Goal: Task Accomplishment & Management: Manage account settings

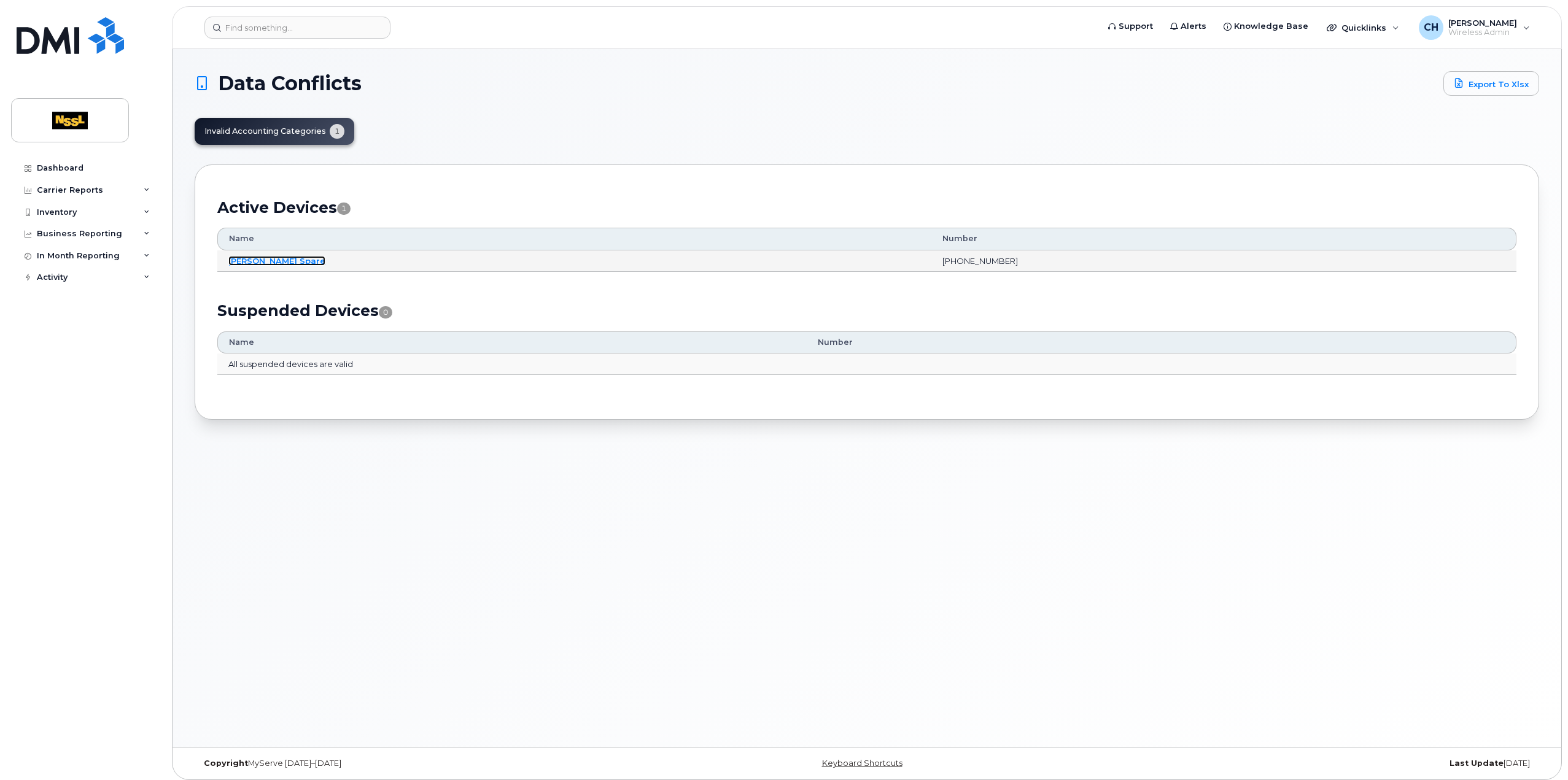
click at [286, 256] on link "[PERSON_NAME] Spare" at bounding box center [277, 261] width 97 height 10
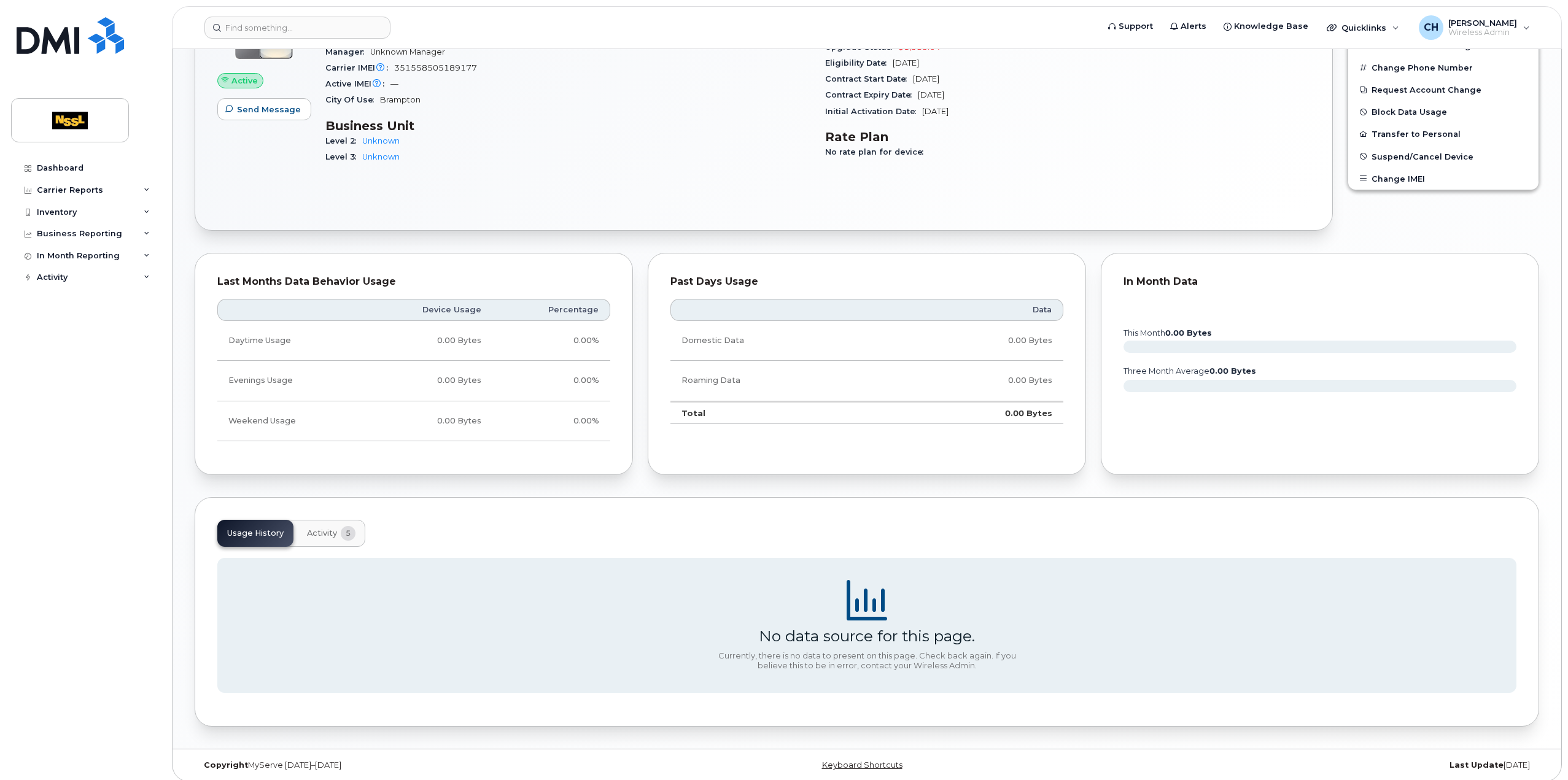
scroll to position [123, 0]
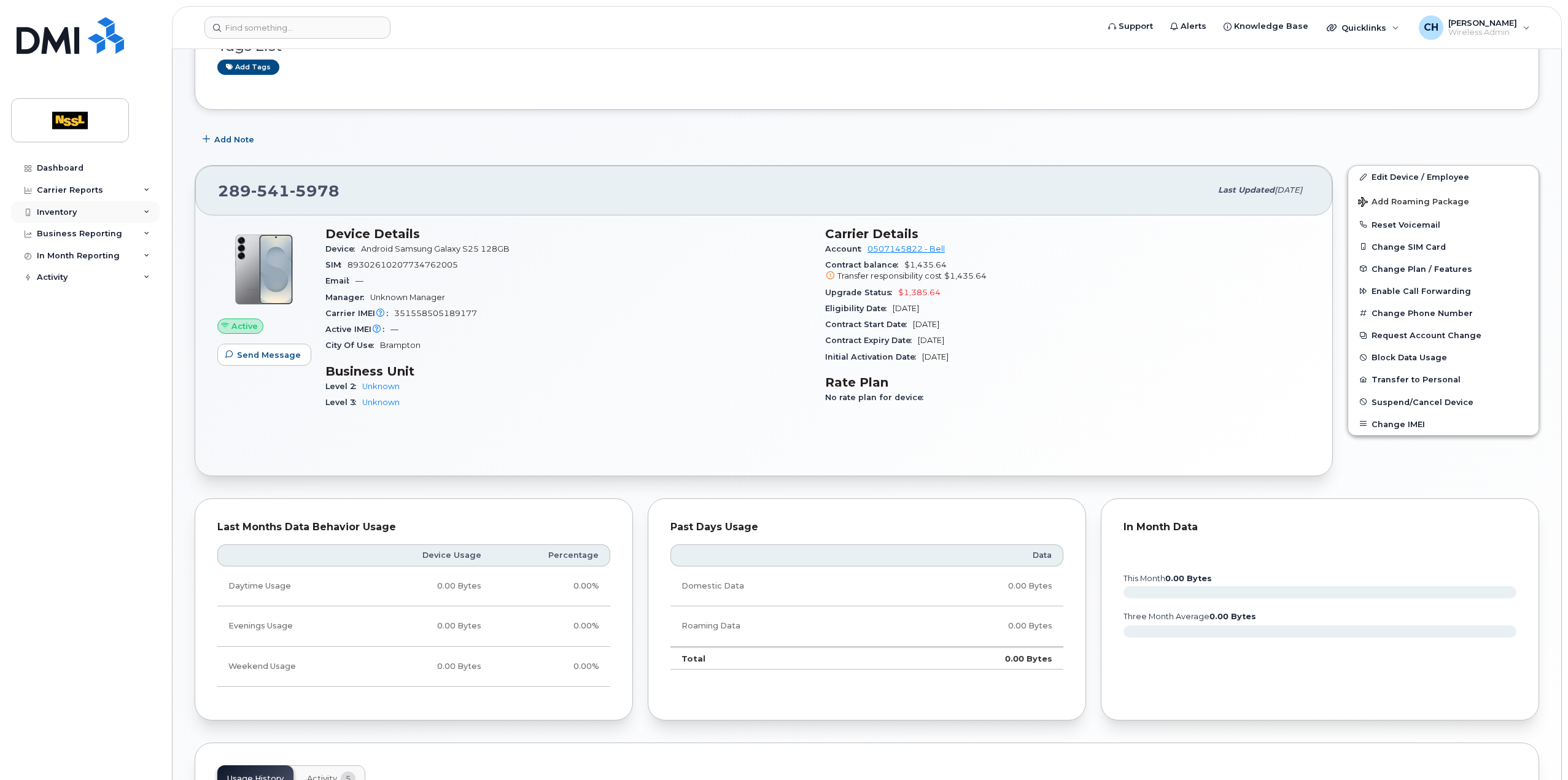
click at [131, 211] on div "Inventory" at bounding box center [85, 212] width 148 height 22
click at [796, 400] on div "Level 3 Unknown" at bounding box center [568, 402] width 485 height 16
click at [1454, 186] on link "Edit Device / Employee" at bounding box center [1444, 176] width 190 height 22
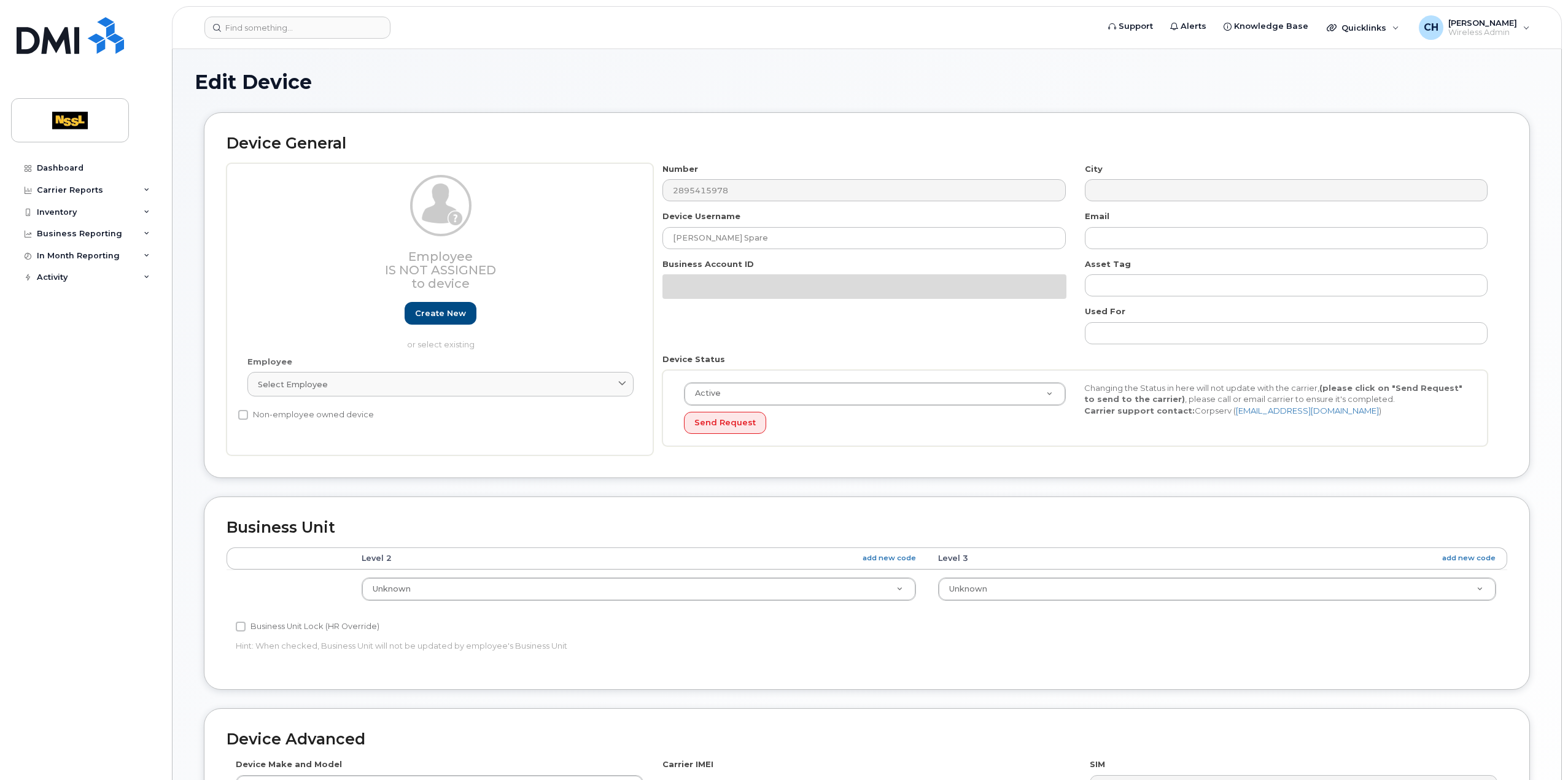
select select "43007"
select select "43008"
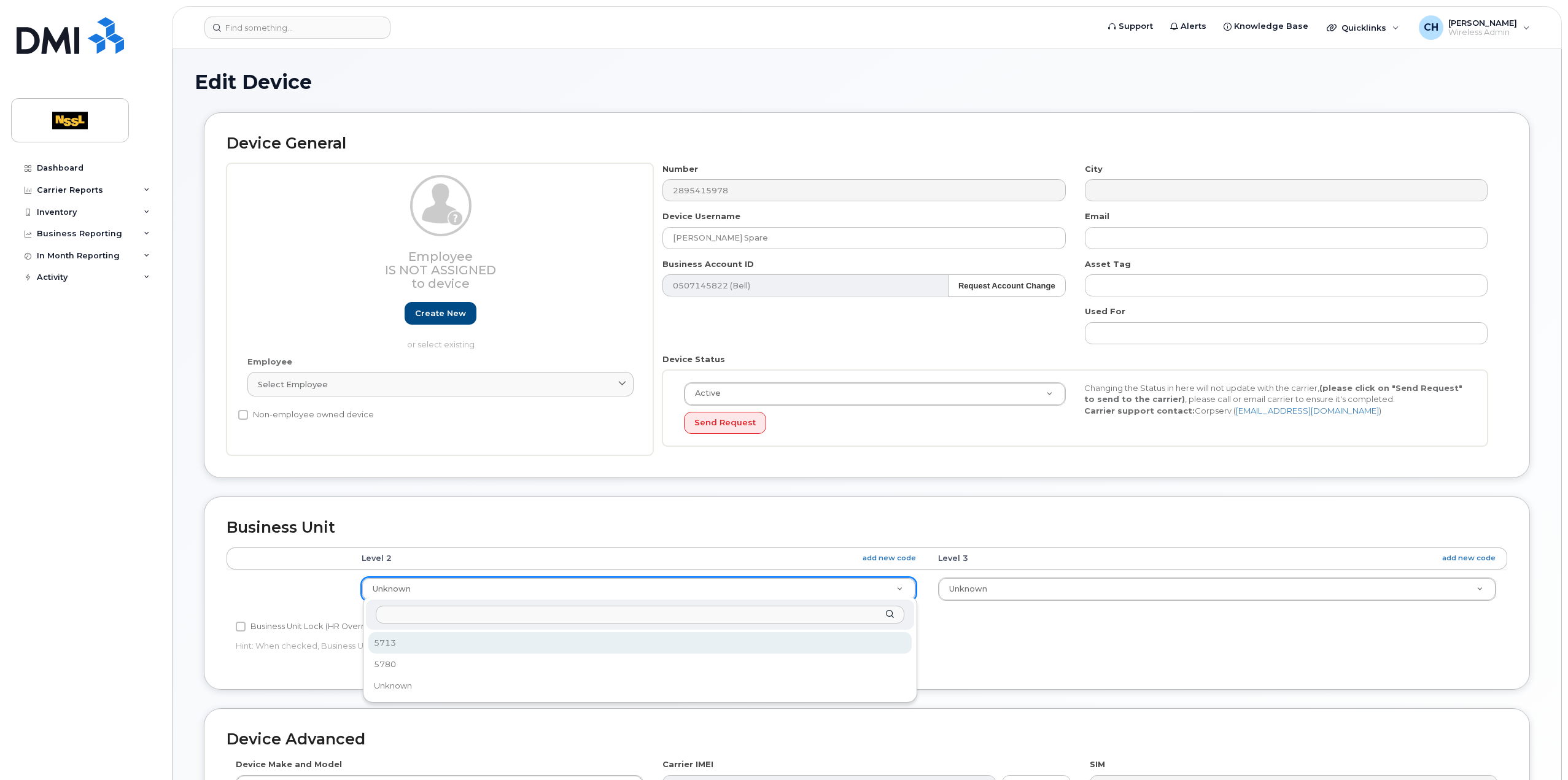
select select "1448920"
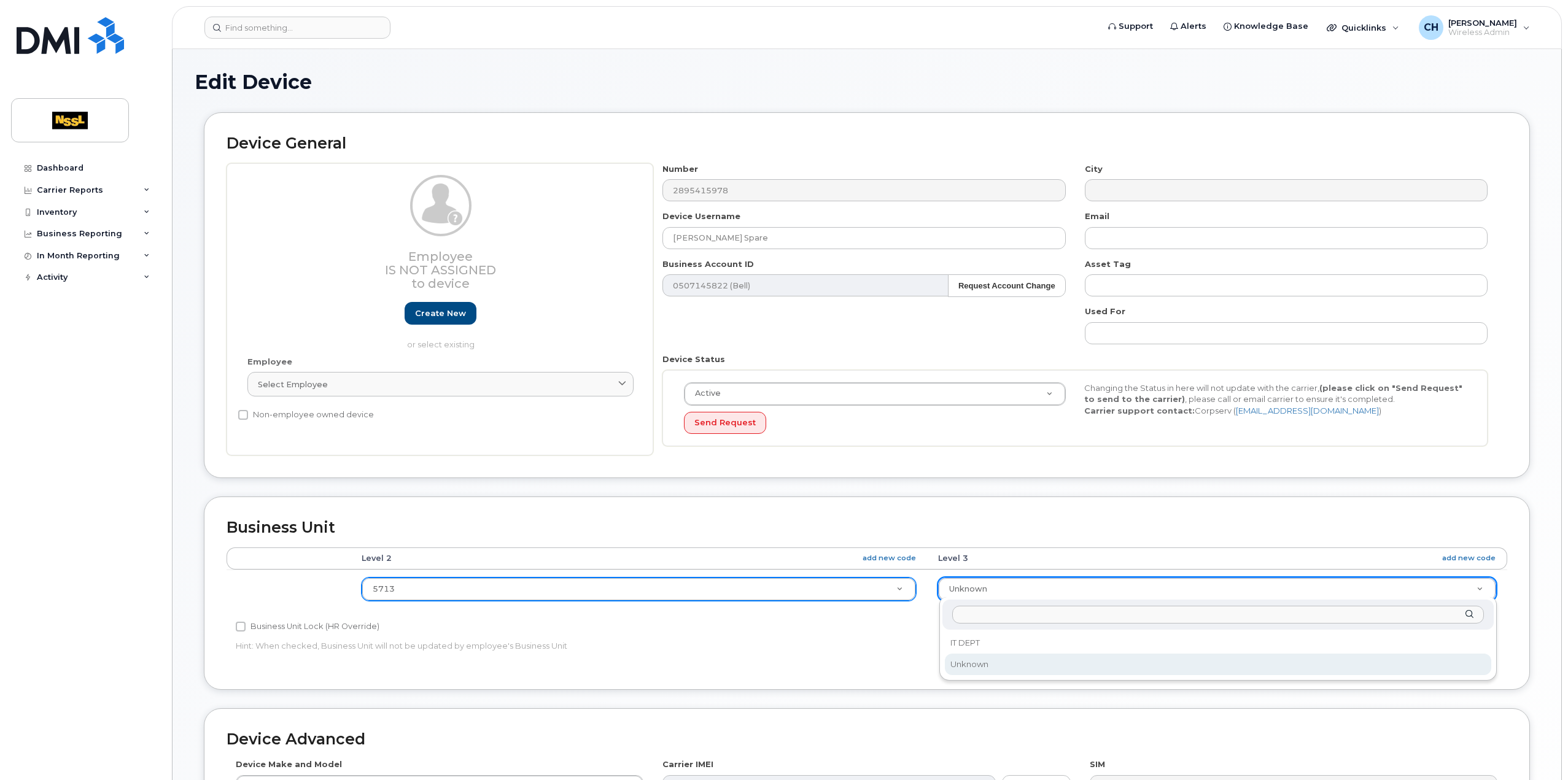
drag, startPoint x: 1016, startPoint y: 585, endPoint x: 1006, endPoint y: 591, distance: 11.7
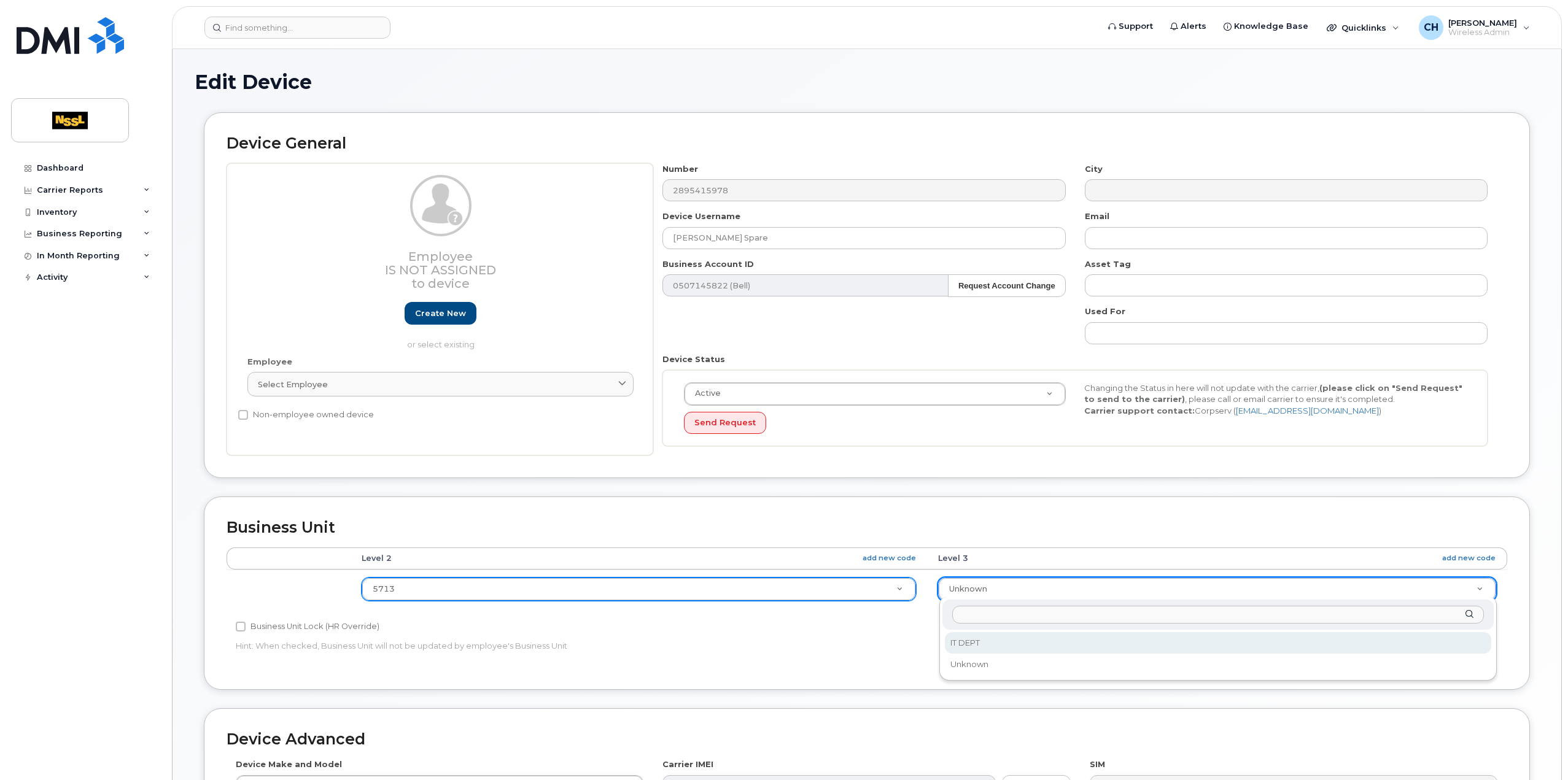
select select "43900"
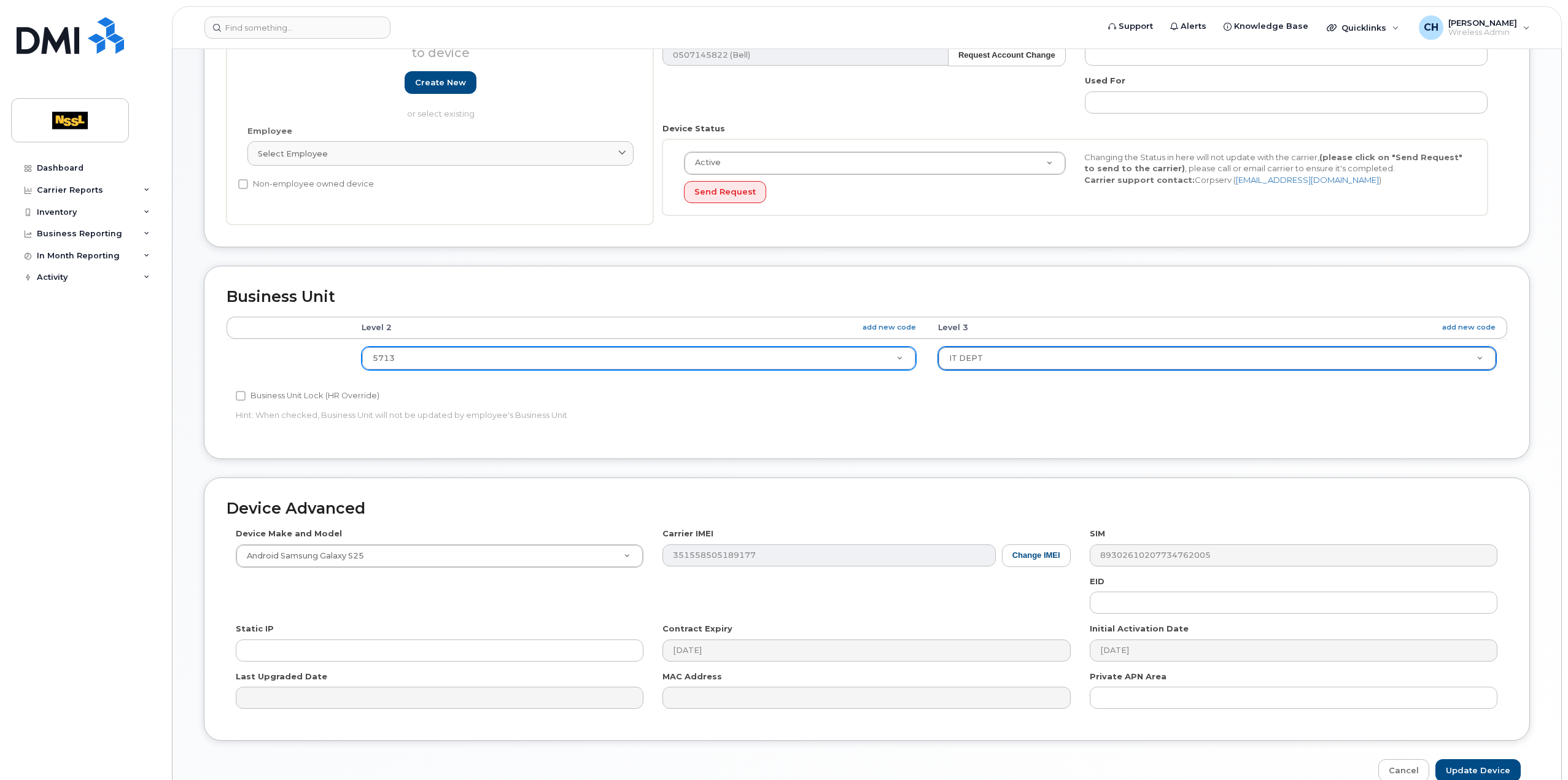
scroll to position [290, 0]
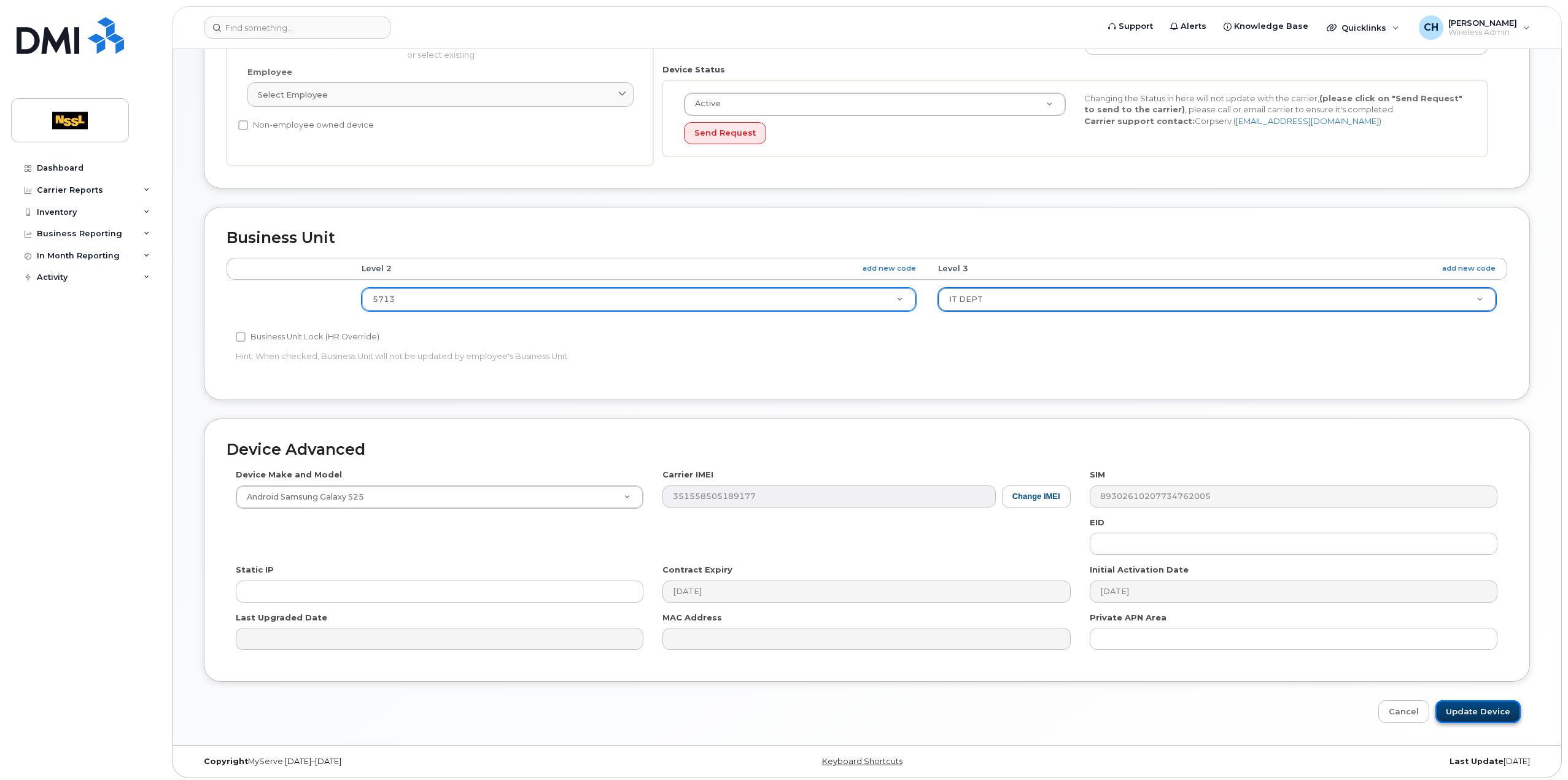
click at [1456, 716] on input "Update Device" at bounding box center [1478, 712] width 85 height 23
type input "Saving..."
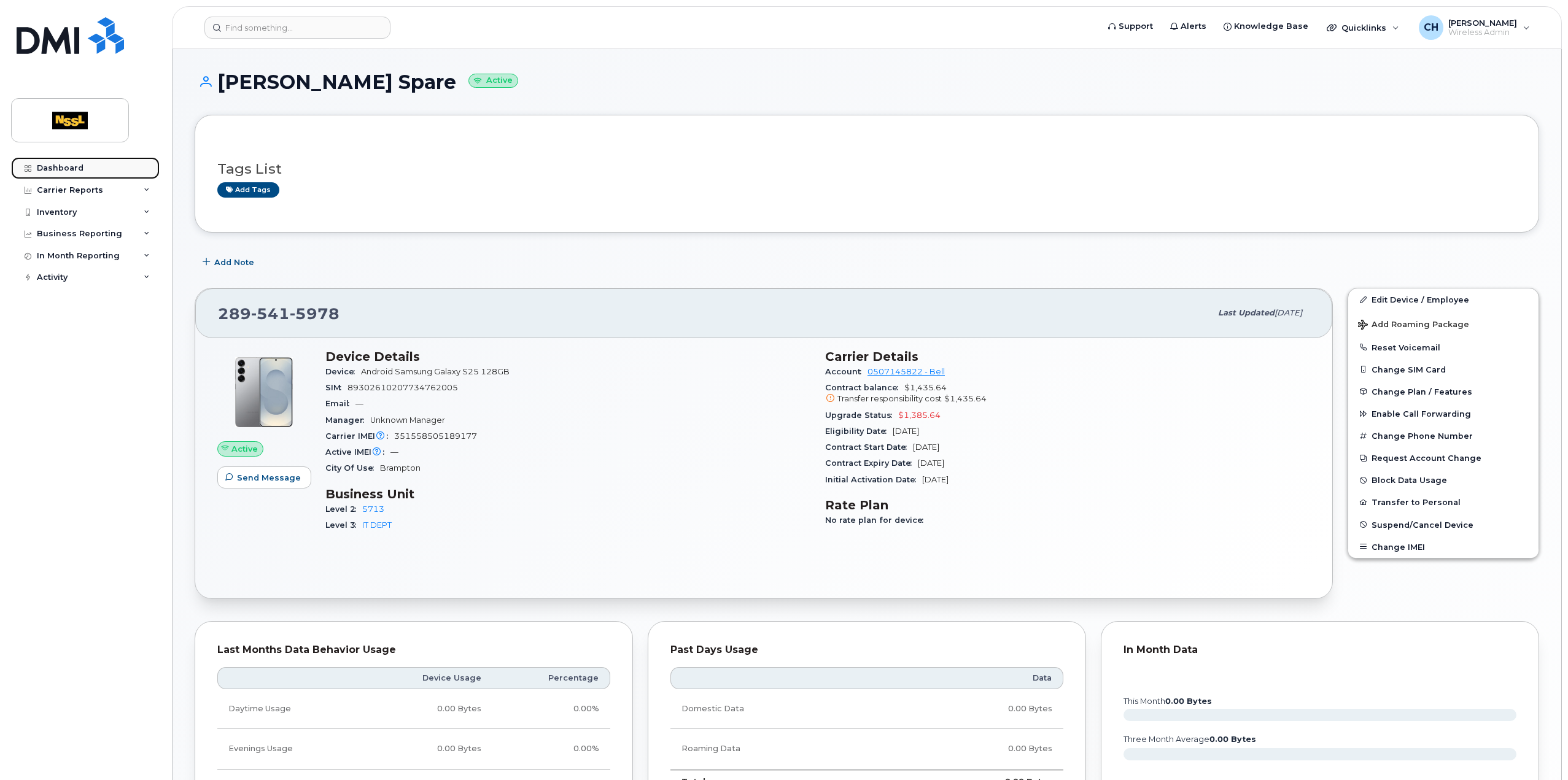
click at [69, 161] on link "Dashboard" at bounding box center [85, 168] width 148 height 22
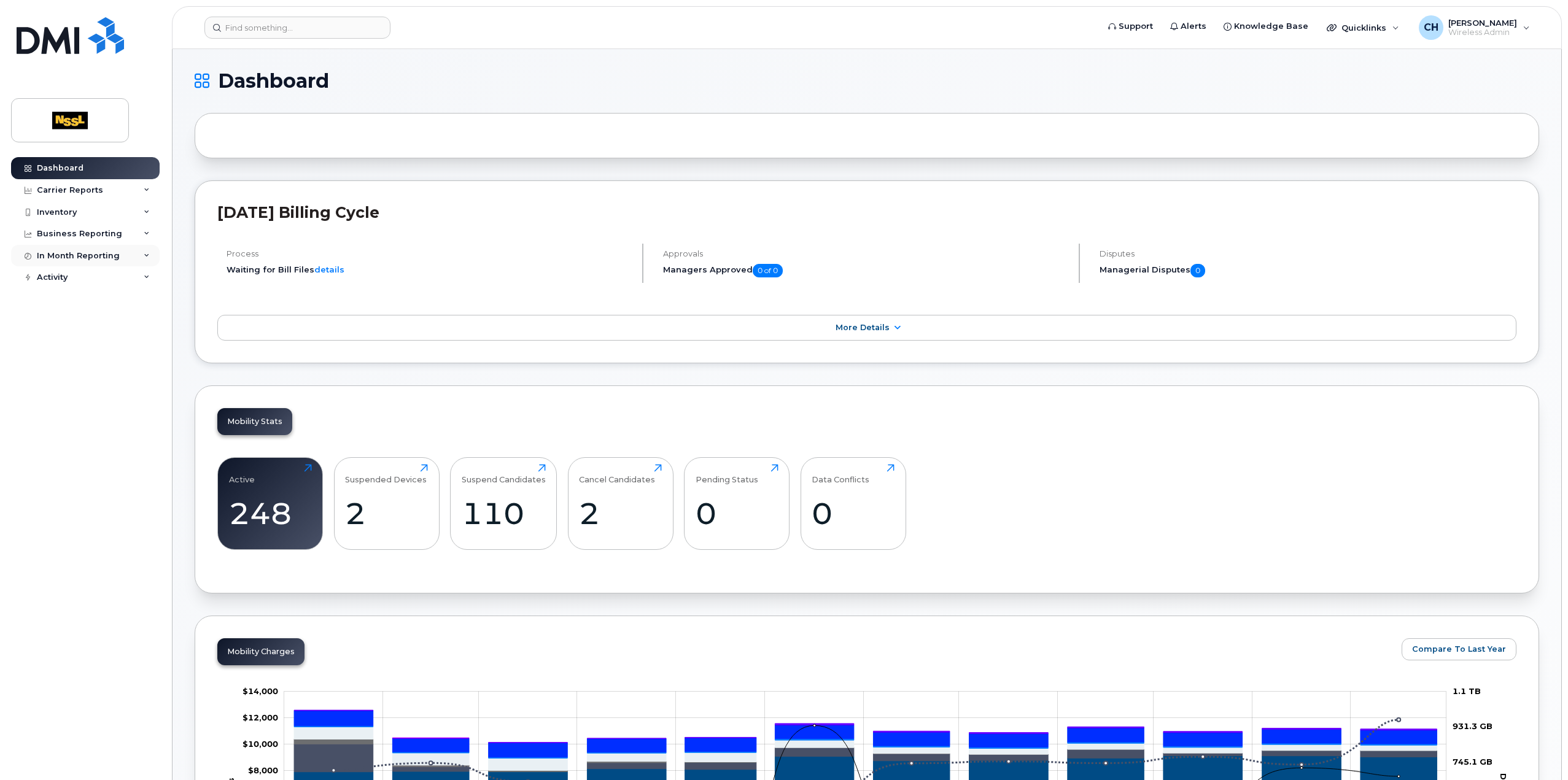
click at [82, 253] on div "In Month Reporting" at bounding box center [78, 256] width 83 height 10
click at [82, 273] on div "Data Usage" at bounding box center [67, 278] width 49 height 11
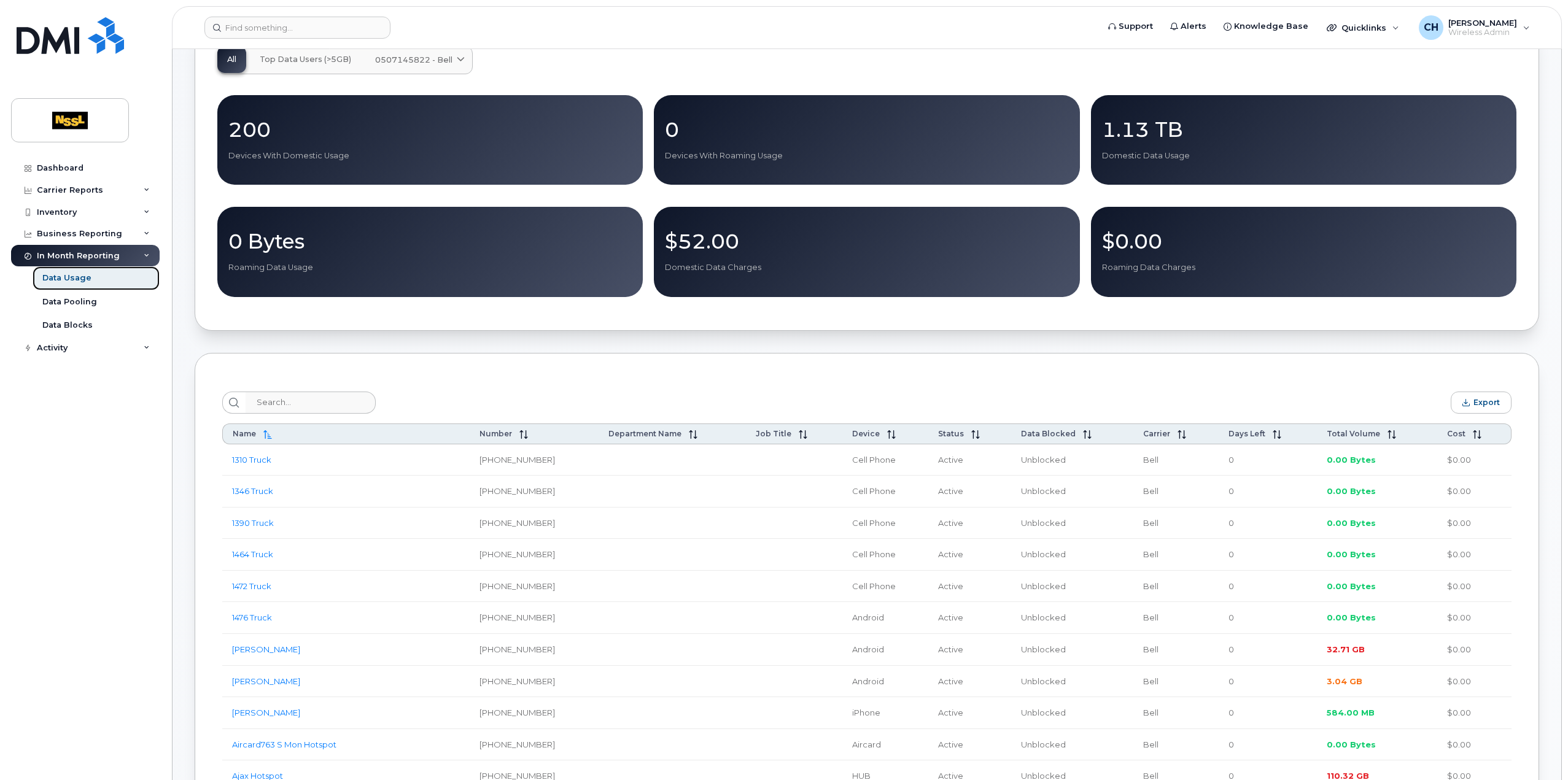
scroll to position [184, 0]
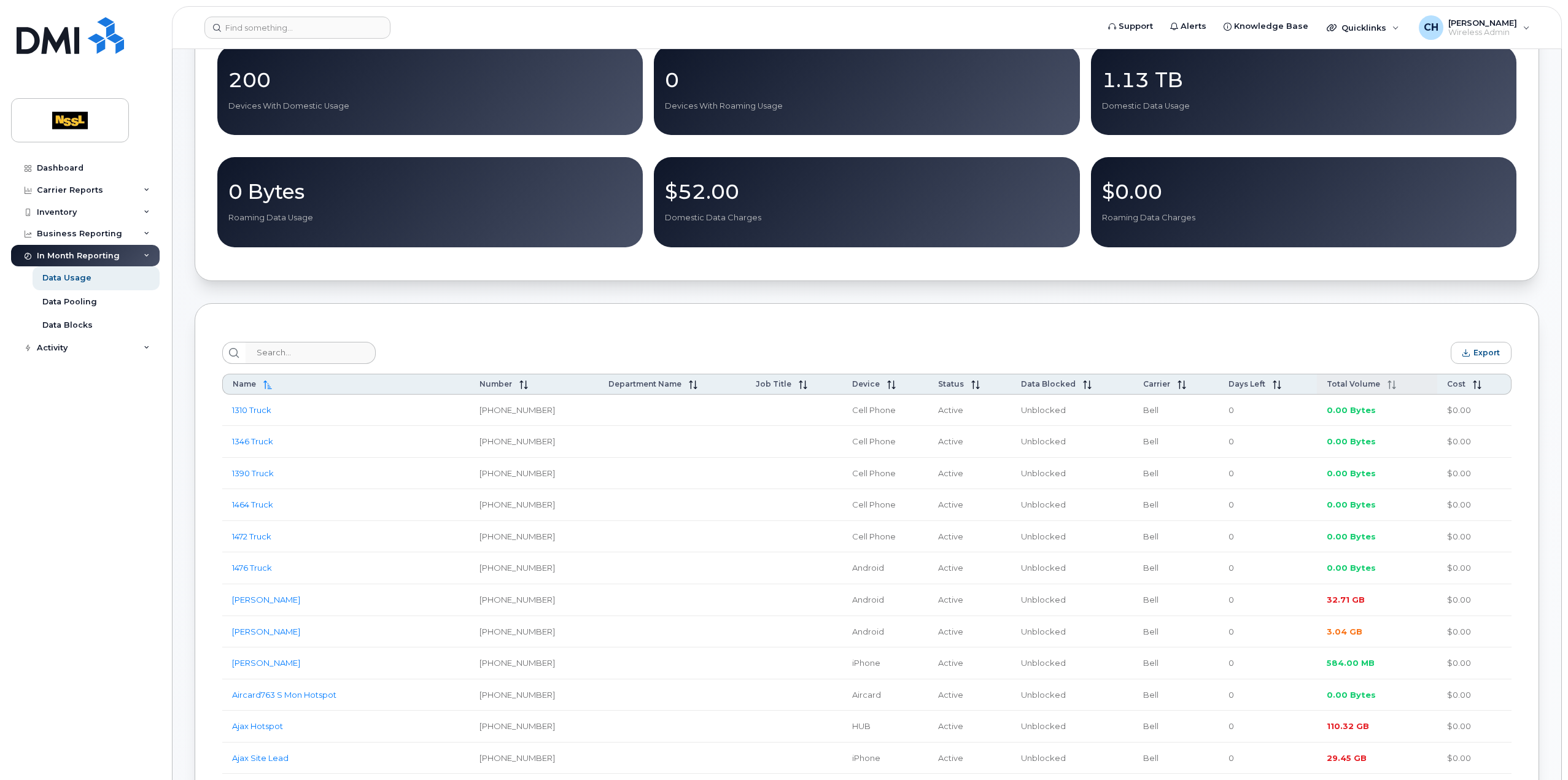
click at [1378, 387] on span "Total Volume" at bounding box center [1353, 384] width 54 height 9
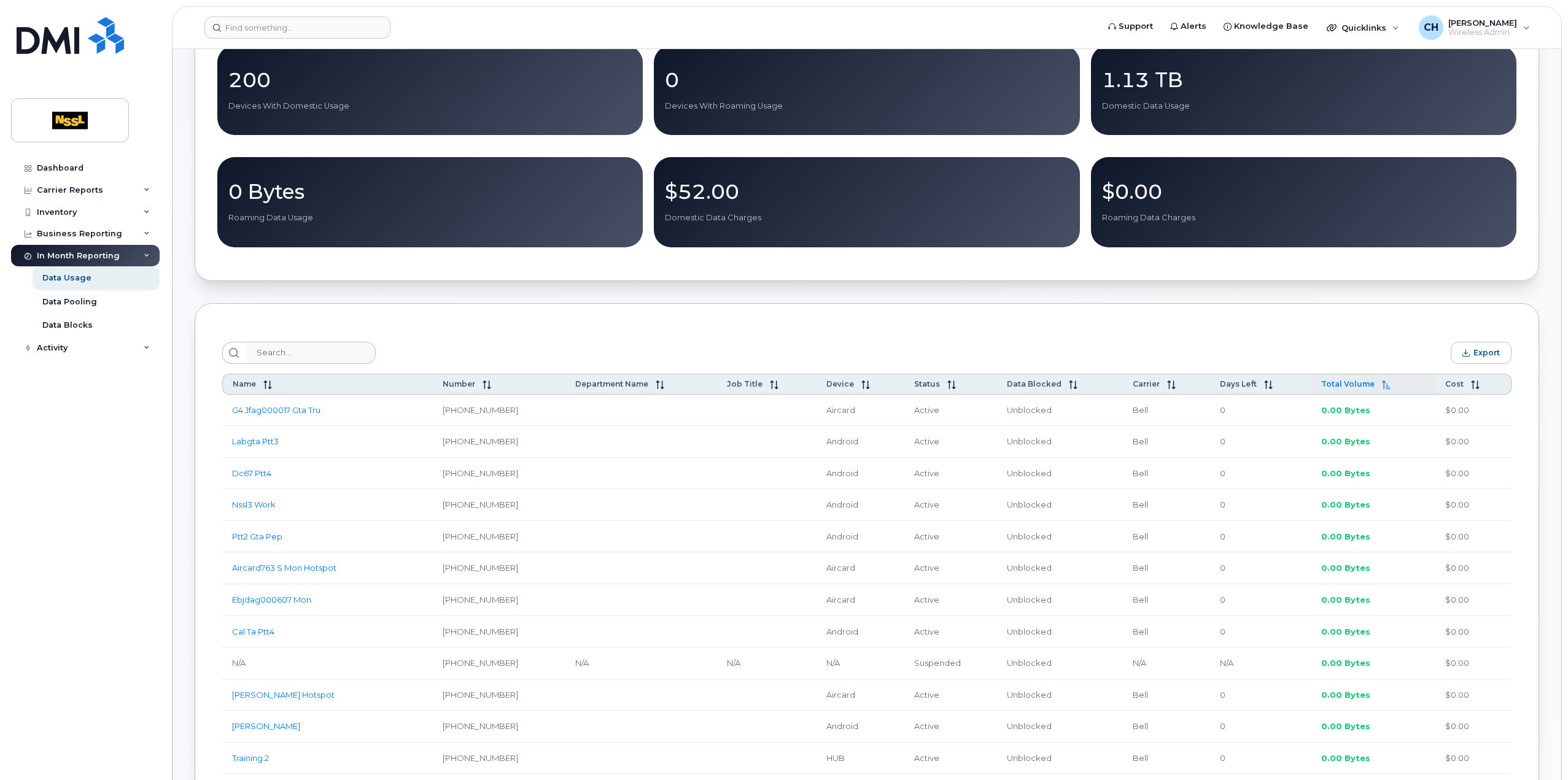
click at [1382, 387] on icon at bounding box center [1387, 385] width 9 height 9
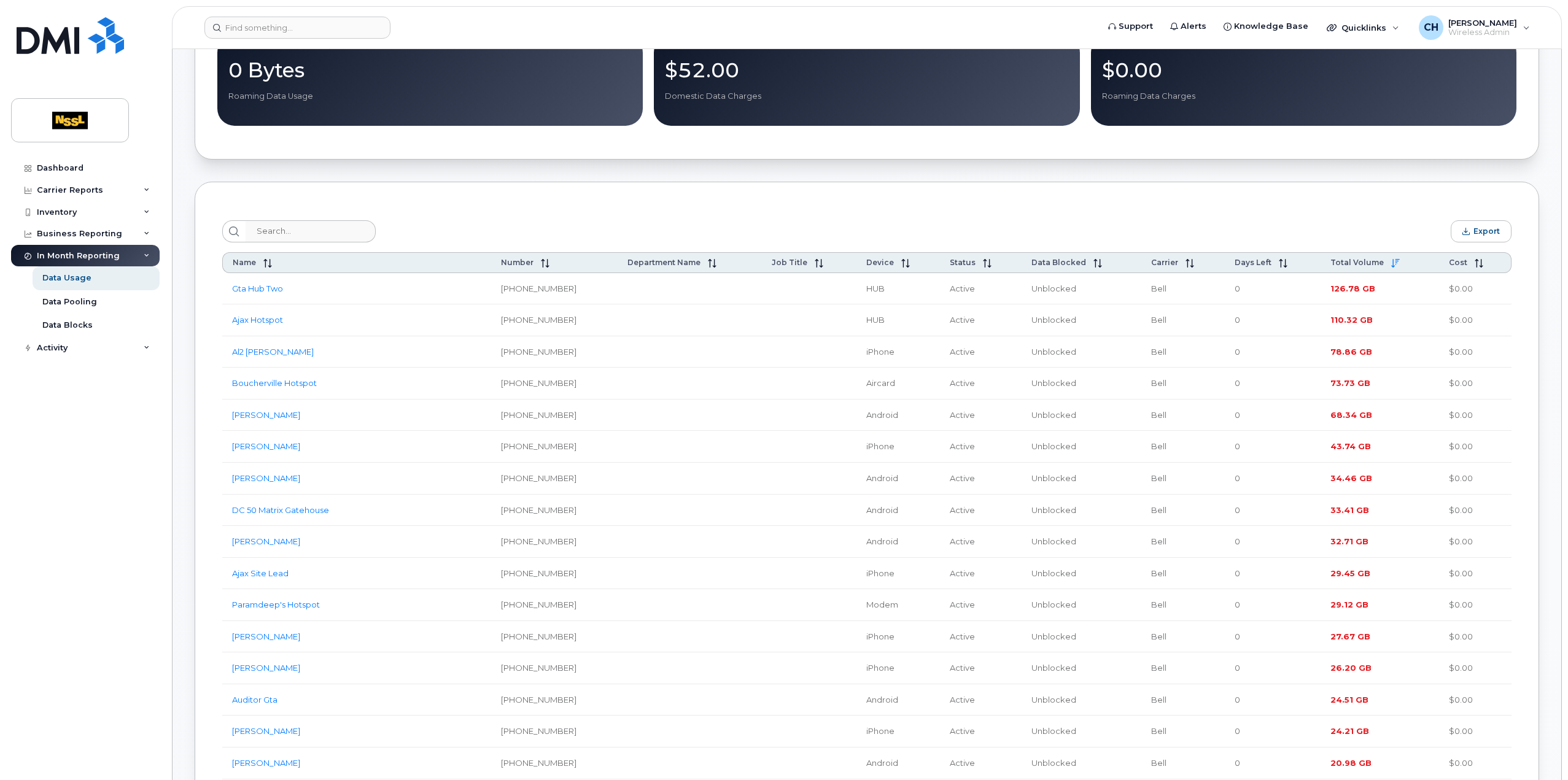
scroll to position [0, 0]
